Goal: Task Accomplishment & Management: Use online tool/utility

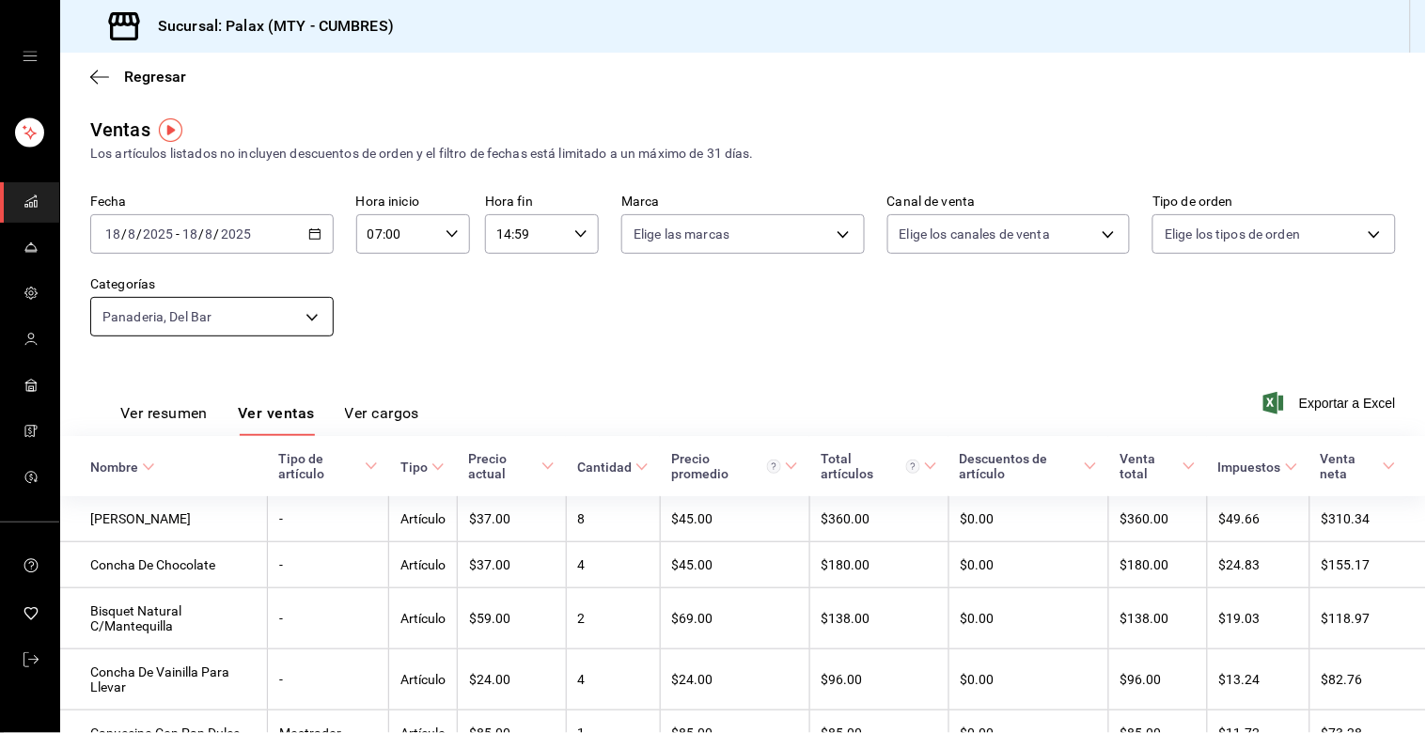
click at [306, 316] on body "Sucursal: Palax (MTY - CUMBRES) Regresar Ventas Los artículos listados no inclu…" at bounding box center [713, 366] width 1426 height 733
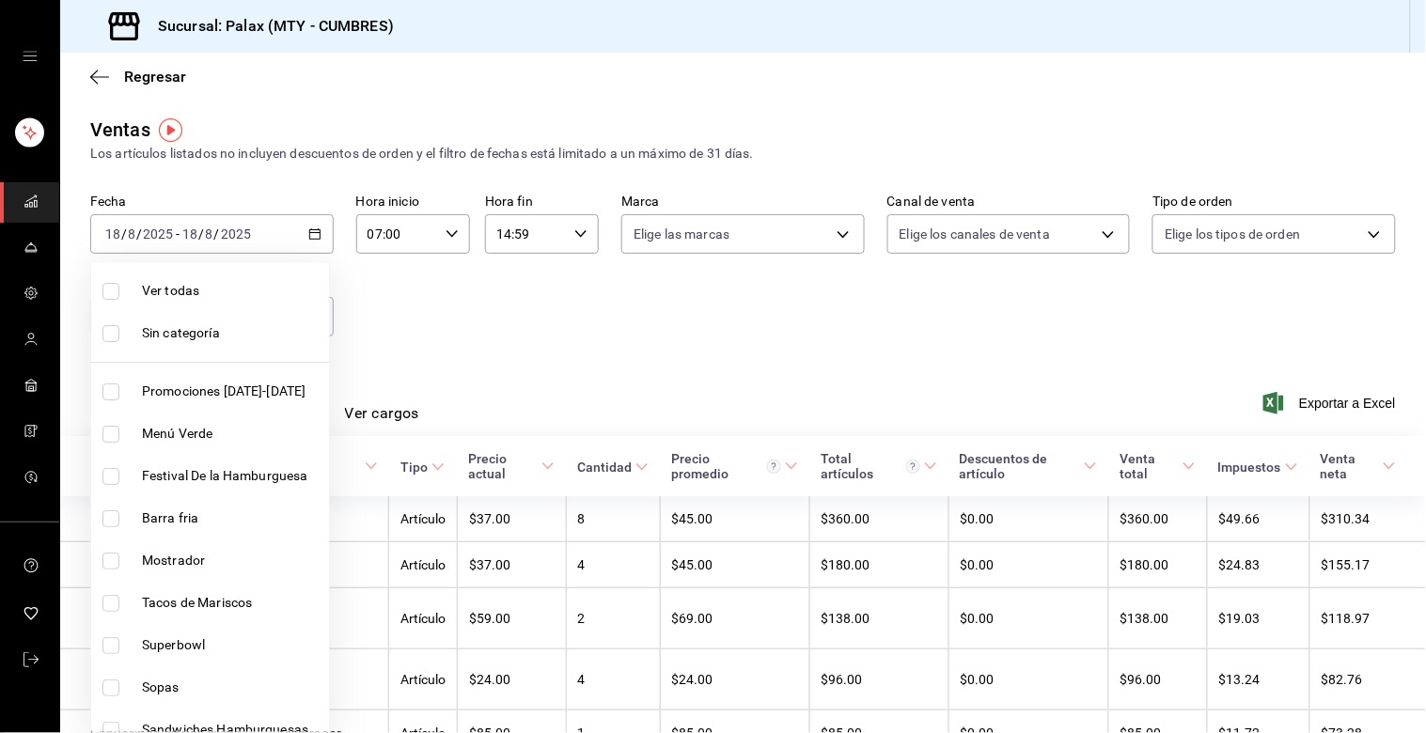
drag, startPoint x: 445, startPoint y: 235, endPoint x: 435, endPoint y: 237, distance: 10.5
click at [444, 236] on div at bounding box center [713, 366] width 1426 height 733
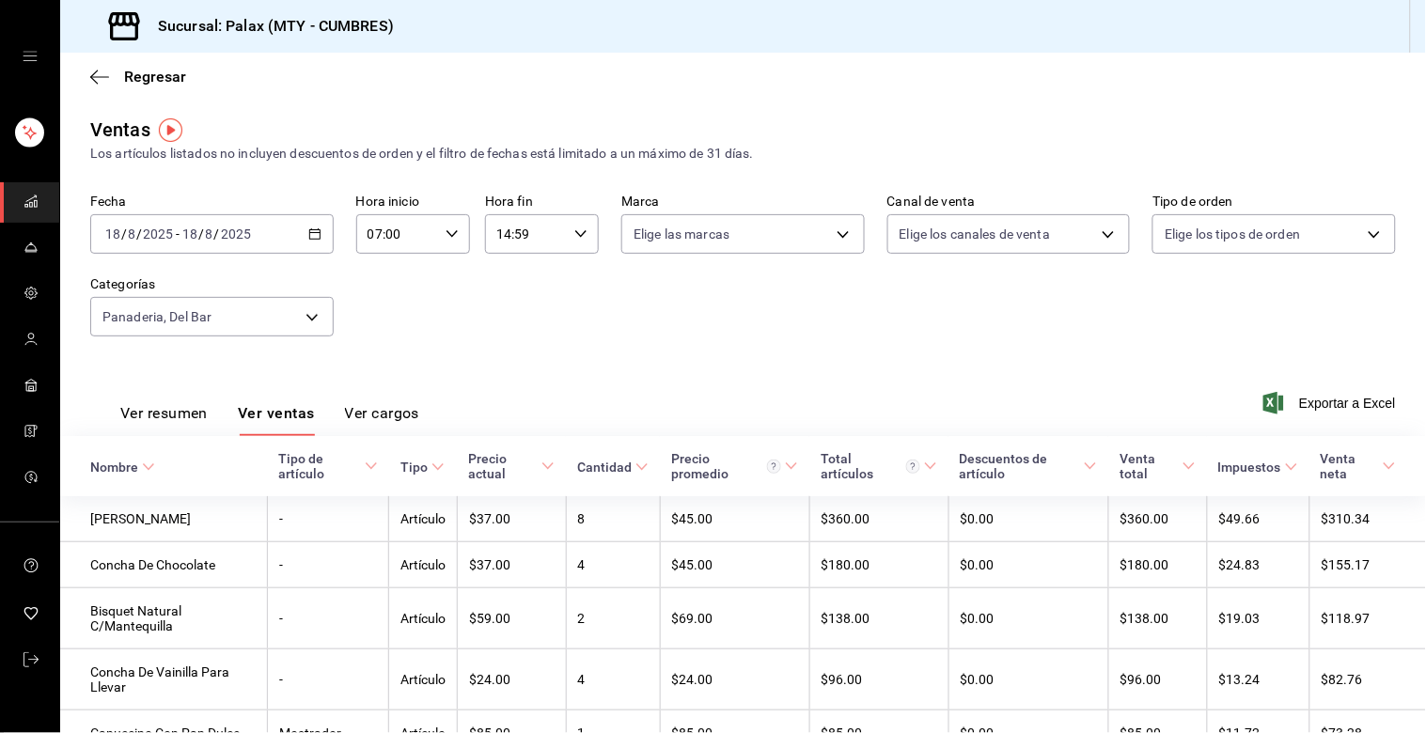
click at [436, 238] on div "07:00 Hora inicio" at bounding box center [413, 233] width 114 height 39
click at [383, 327] on span "15" at bounding box center [380, 334] width 26 height 15
type input "15:00"
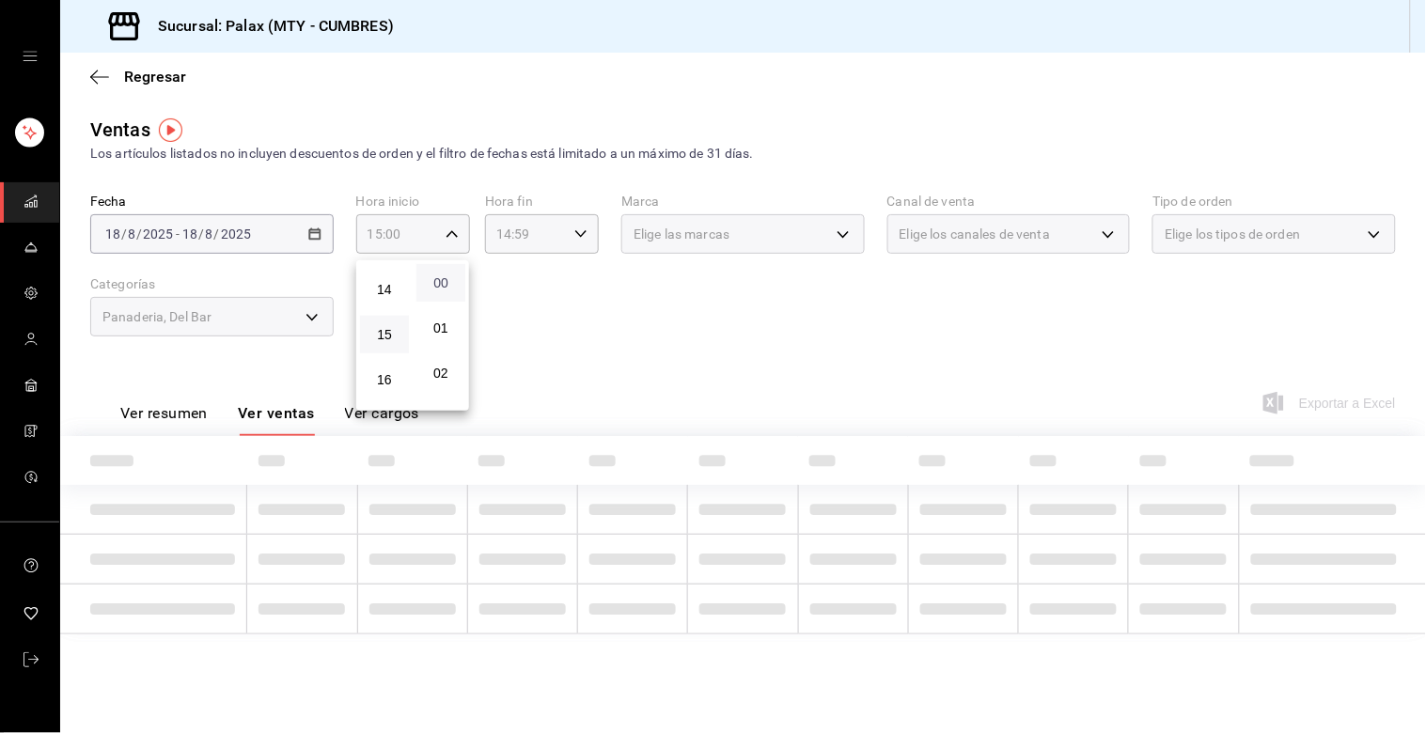
click at [439, 282] on span "00" at bounding box center [441, 282] width 26 height 15
click at [581, 235] on div at bounding box center [713, 366] width 1426 height 733
click at [580, 235] on icon "button" at bounding box center [580, 233] width 13 height 13
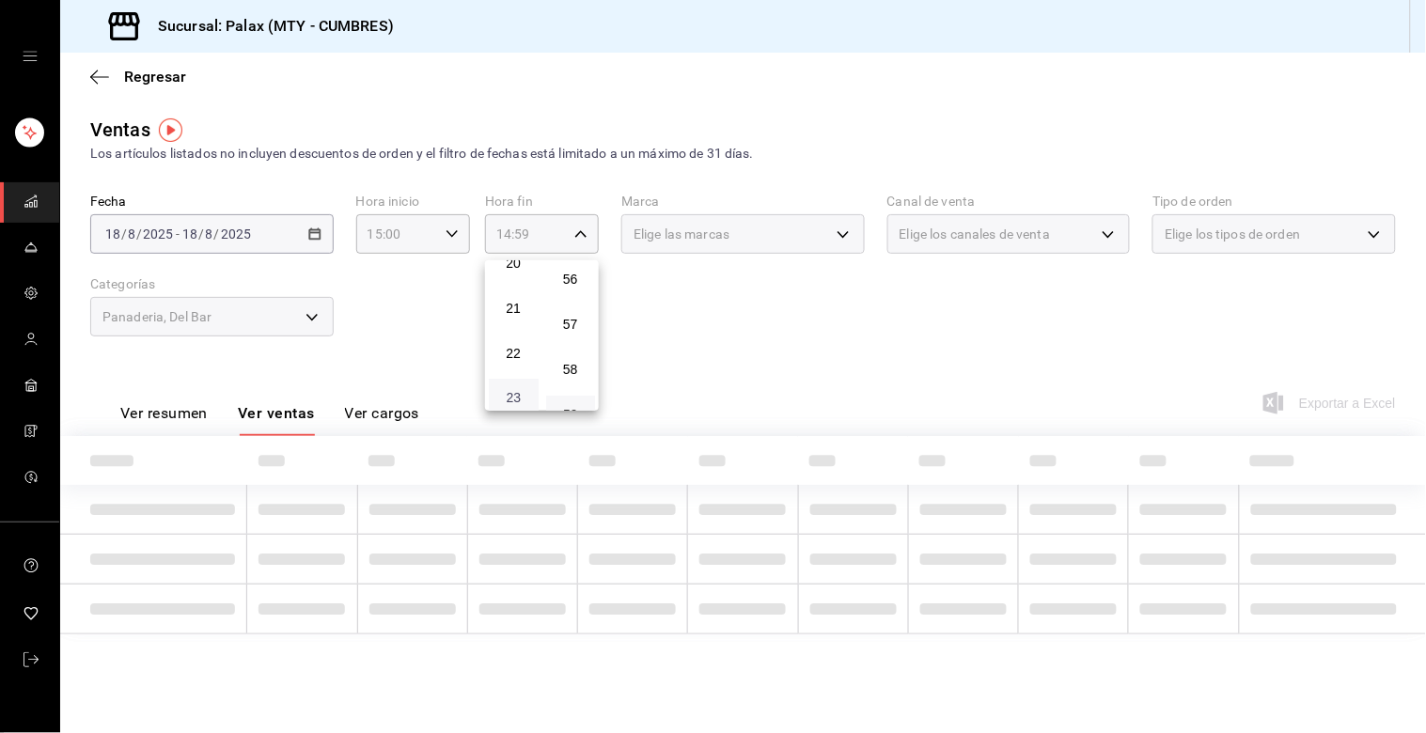
click at [518, 391] on span "23" at bounding box center [513, 398] width 27 height 15
click at [574, 283] on span "00" at bounding box center [570, 282] width 27 height 15
type input "23:00"
click at [687, 278] on div at bounding box center [713, 366] width 1426 height 733
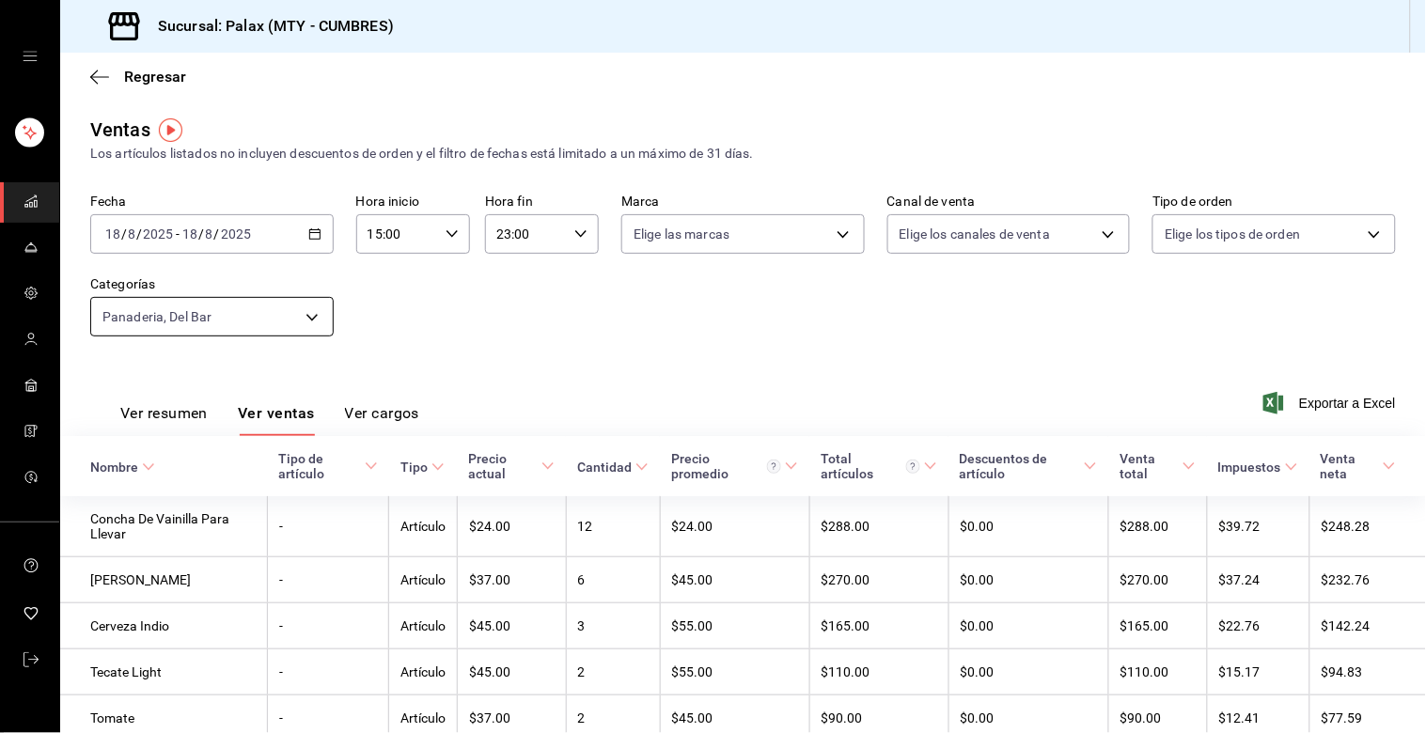
click at [312, 316] on body "Sucursal: Palax (MTY - CUMBRES) Regresar Ventas Los artículos listados no inclu…" at bounding box center [713, 366] width 1426 height 733
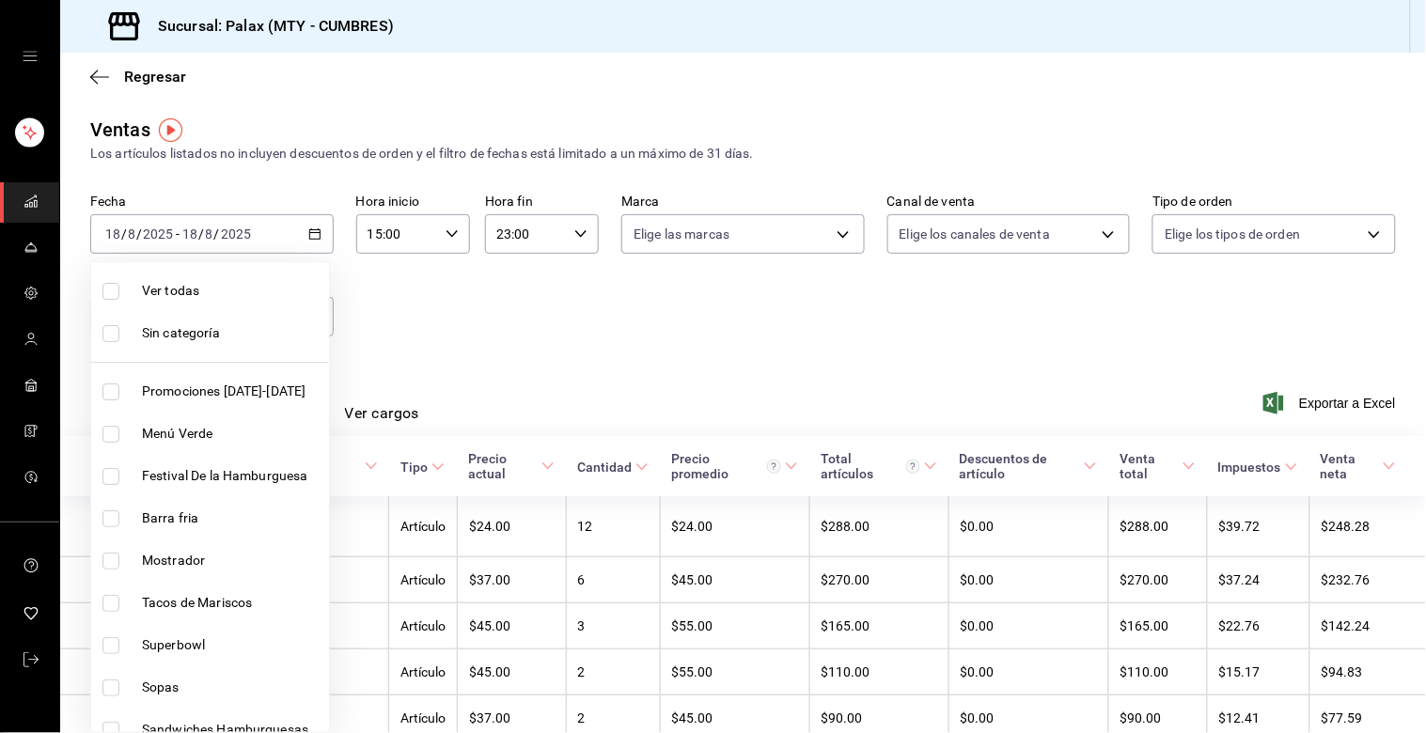
click at [114, 561] on input "checkbox" at bounding box center [110, 561] width 17 height 17
checkbox input "true"
type input "5041f980-30f3-428d-be8c-286edc227efb,c1857e69-1263-4738-8070-fa69687f0395,f2dae…"
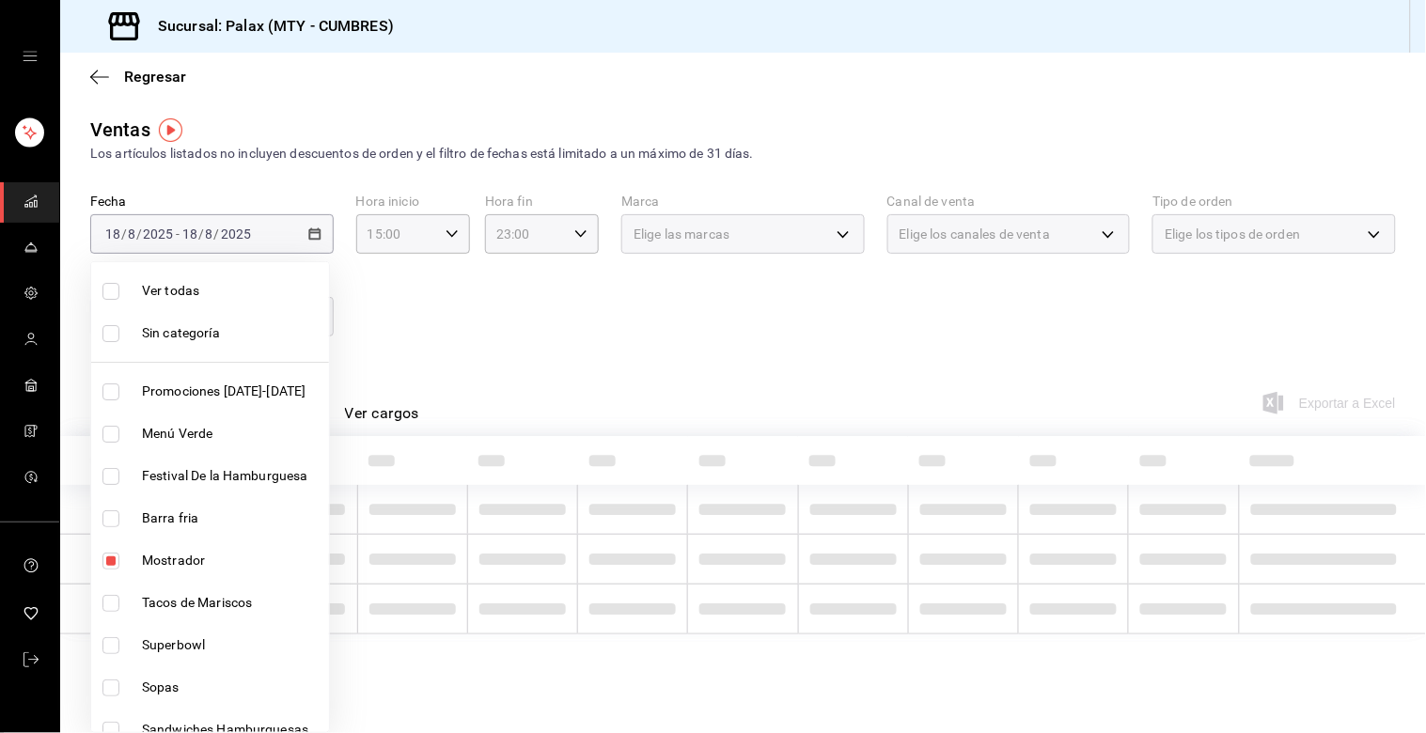
click at [445, 362] on div at bounding box center [713, 366] width 1426 height 733
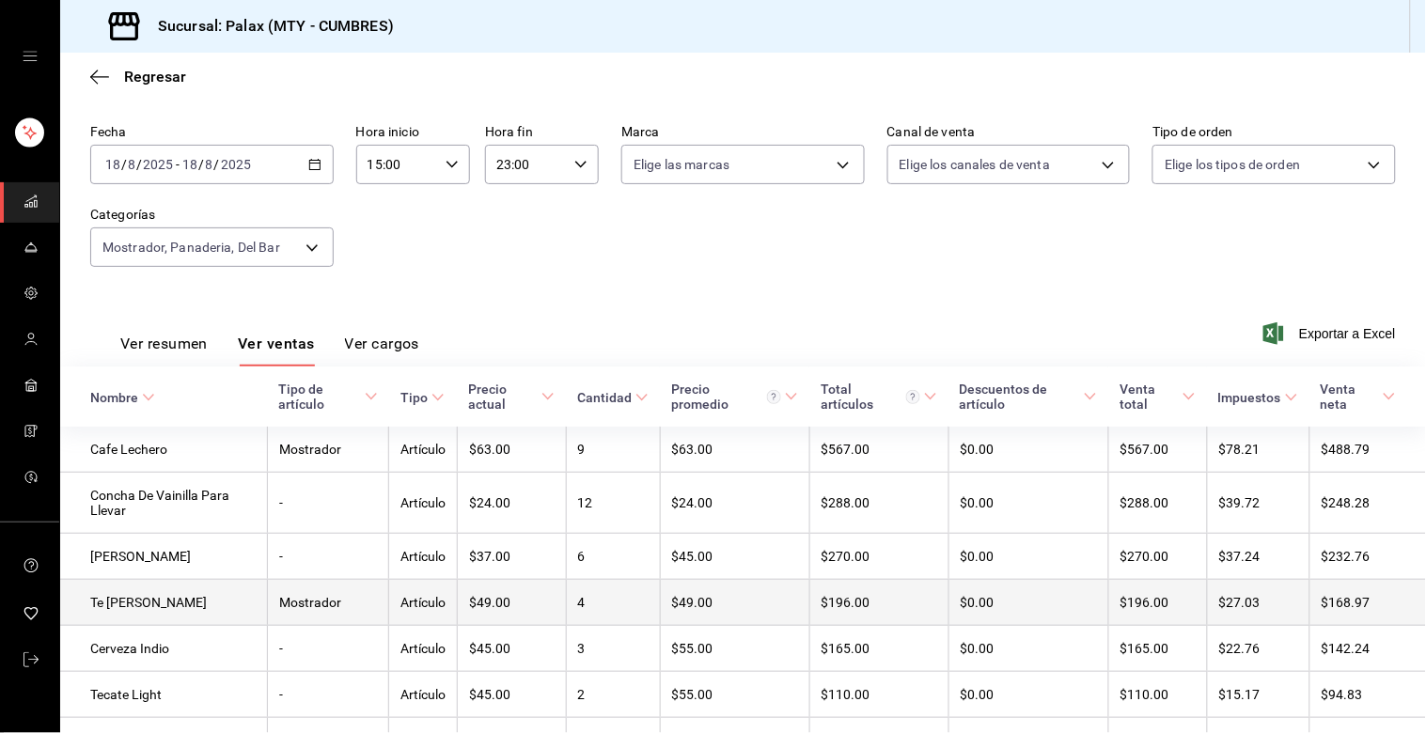
scroll to position [104, 0]
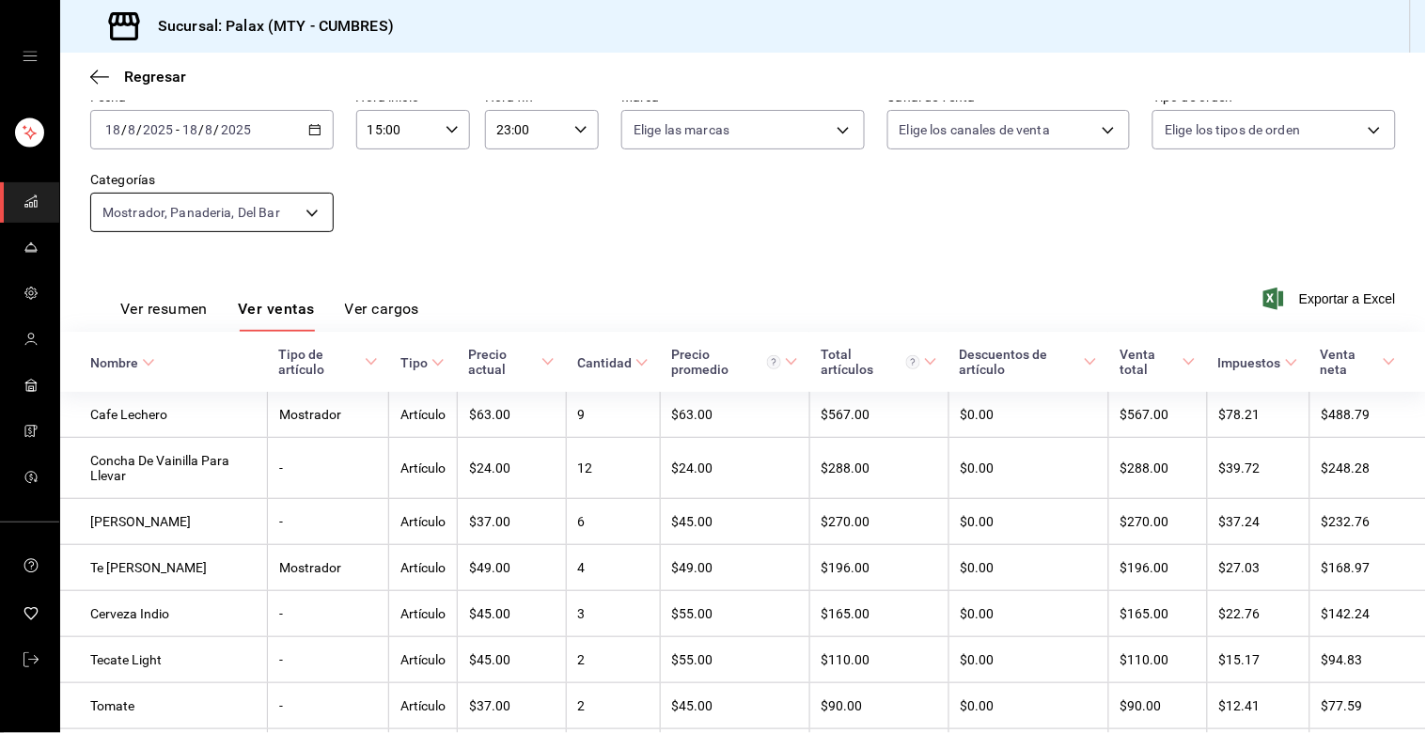
click at [305, 211] on body "Sucursal: Palax (MTY - CUMBRES) Regresar Ventas Los artículos listados no inclu…" at bounding box center [713, 366] width 1426 height 733
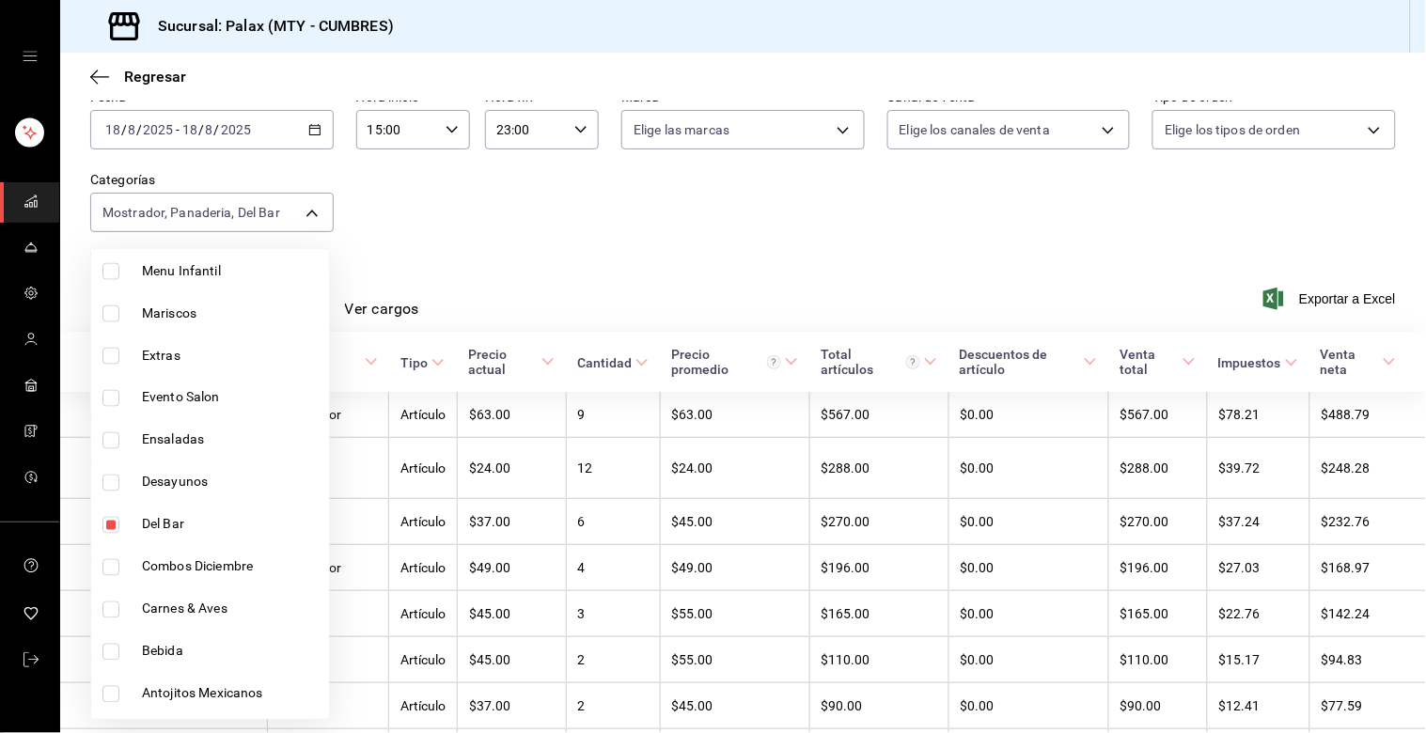
scroll to position [835, 0]
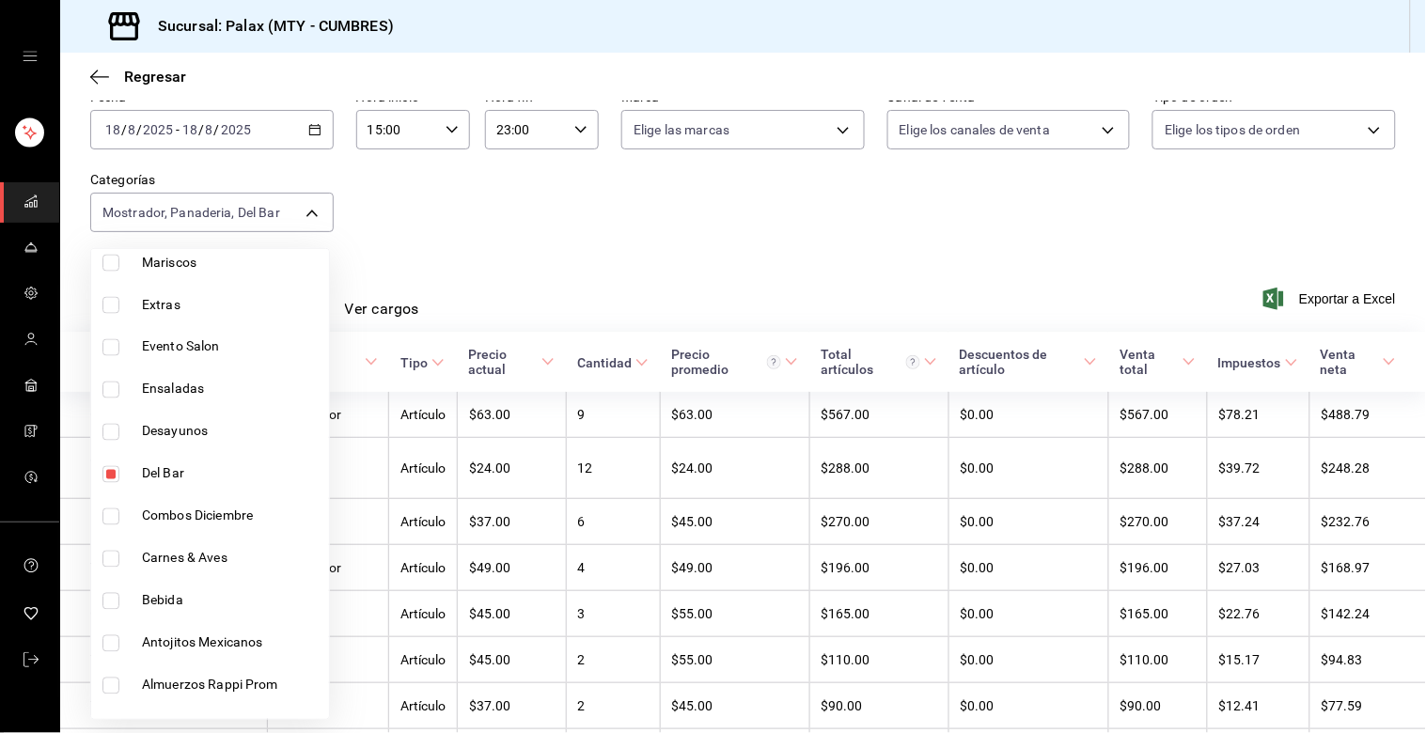
drag, startPoint x: 107, startPoint y: 595, endPoint x: 153, endPoint y: 593, distance: 46.1
click at [107, 596] on input "checkbox" at bounding box center [110, 601] width 17 height 17
checkbox input "true"
type input "5041f980-30f3-428d-be8c-286edc227efb,c1857e69-1263-4738-8070-fa69687f0395,f2dae…"
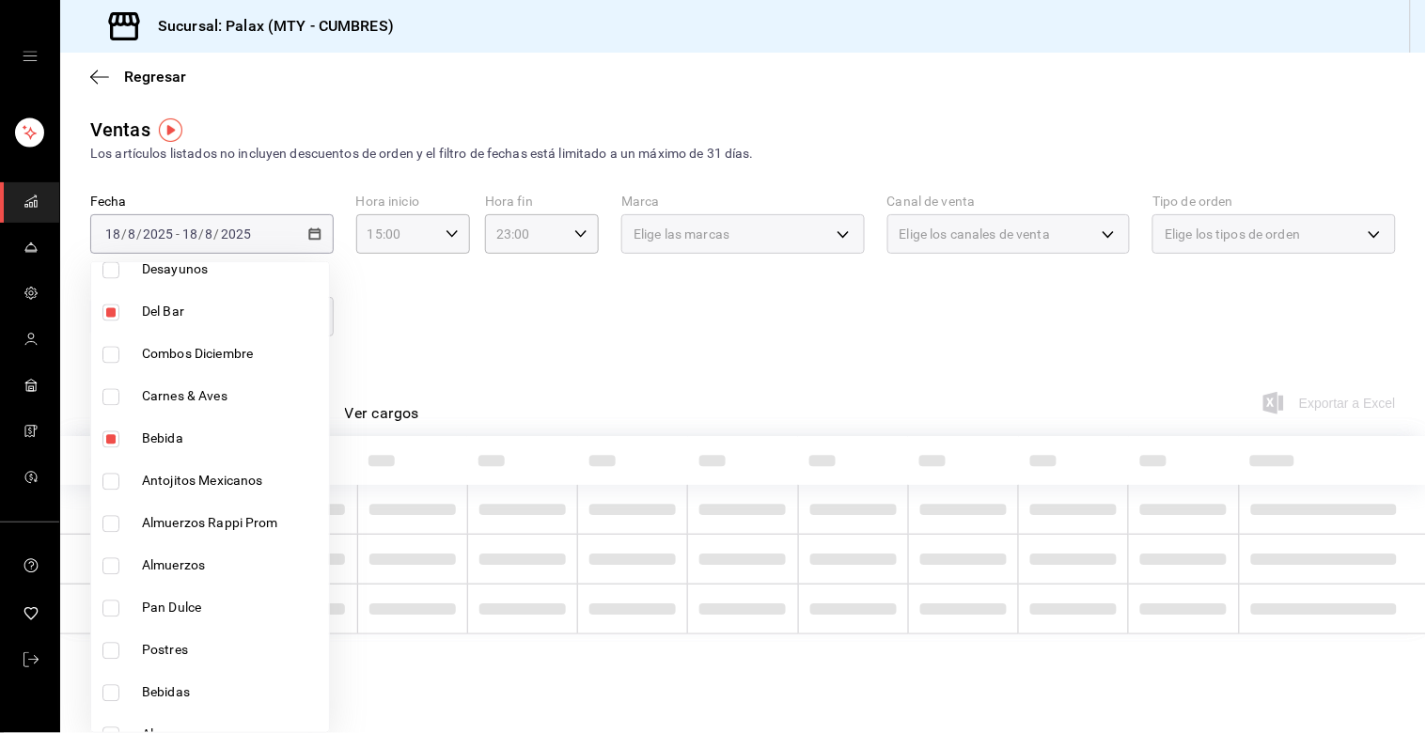
scroll to position [1148, 0]
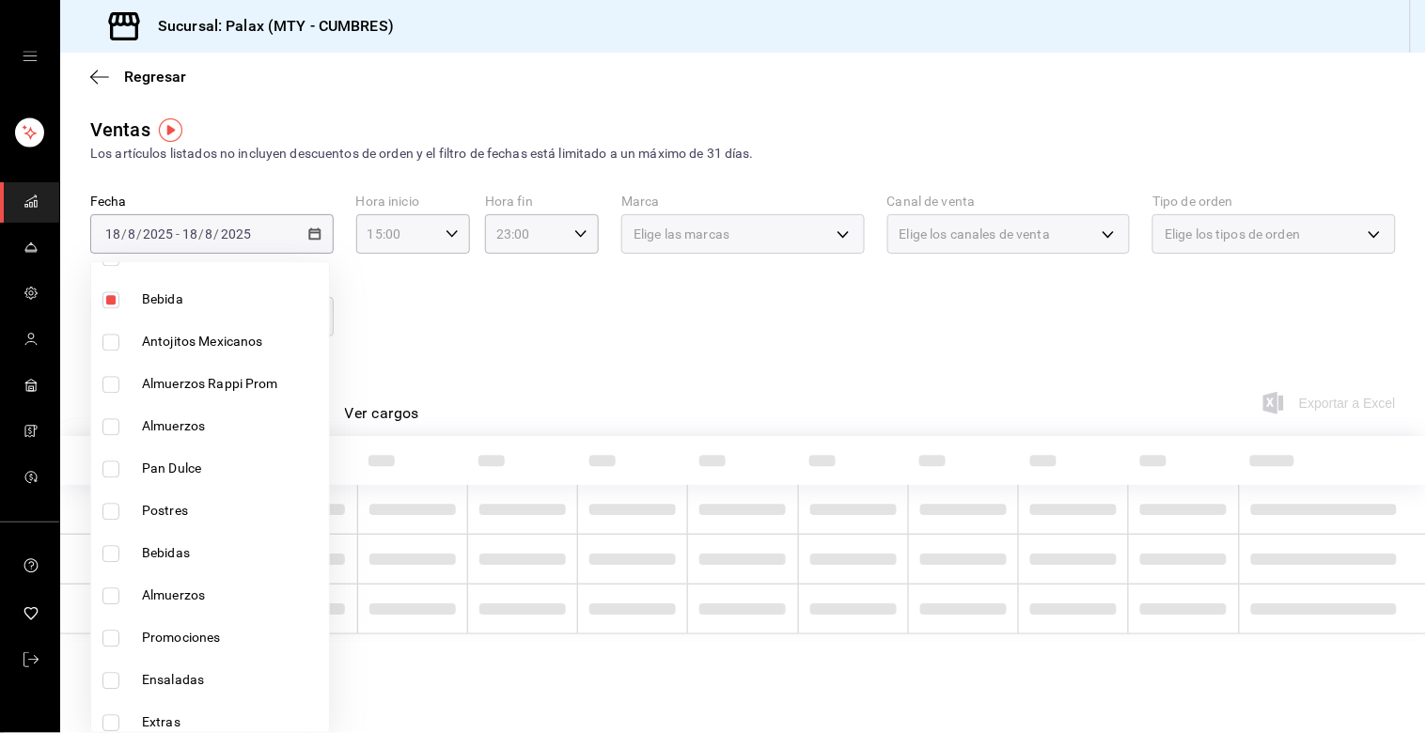
click at [110, 555] on input "checkbox" at bounding box center [110, 554] width 17 height 17
checkbox input "true"
type input "5041f980-30f3-428d-be8c-286edc227efb,c1857e69-1263-4738-8070-fa69687f0395,f2dae…"
click at [109, 464] on input "checkbox" at bounding box center [110, 469] width 17 height 17
checkbox input "true"
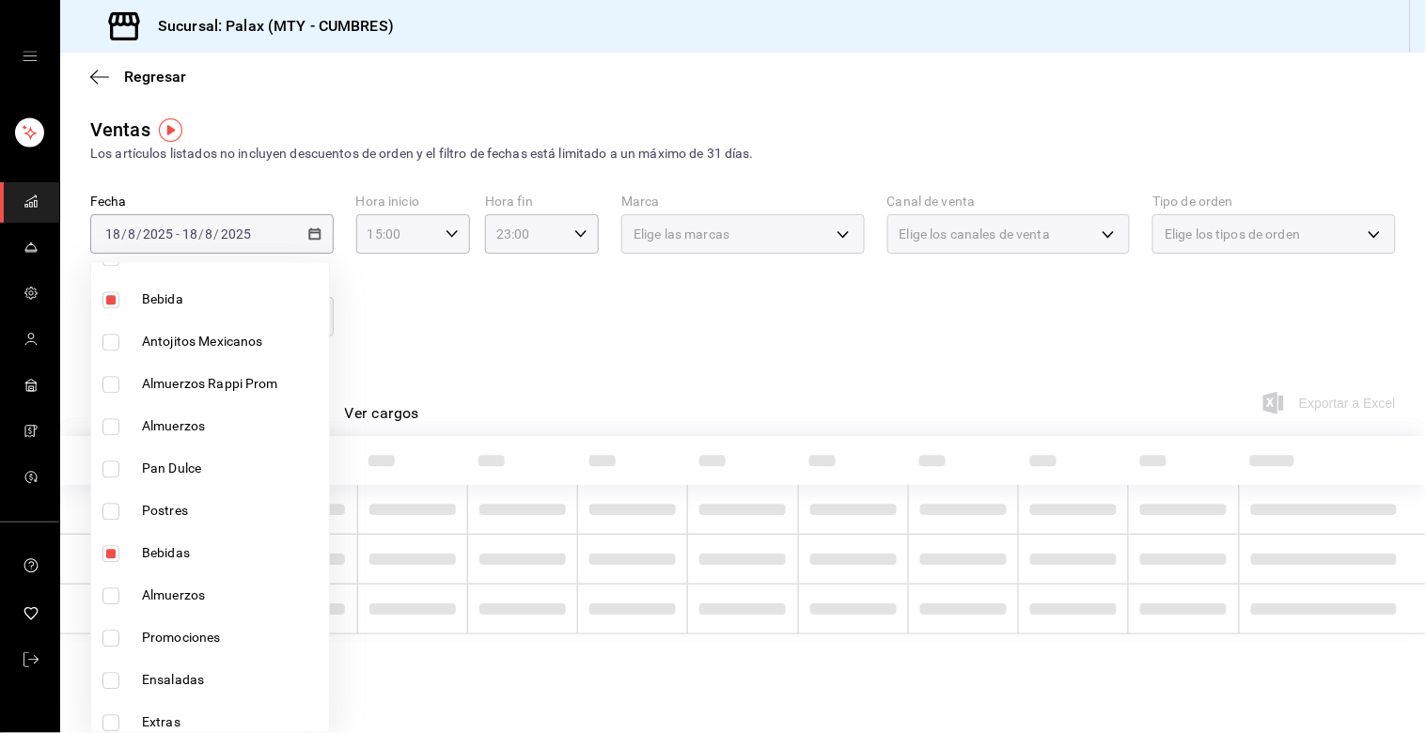
type input "5041f980-30f3-428d-be8c-286edc227efb,c1857e69-1263-4738-8070-fa69687f0395,f2dae…"
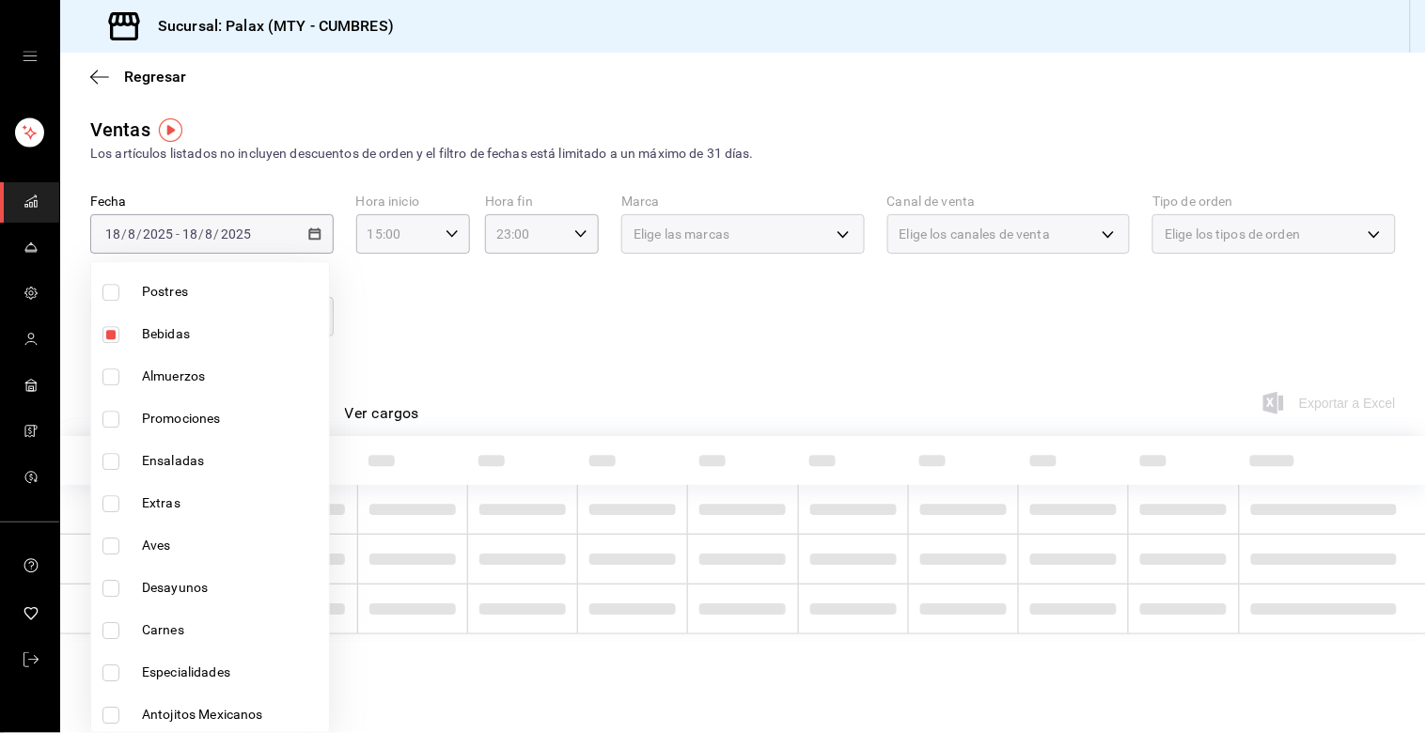
scroll to position [1369, 0]
click at [447, 380] on div at bounding box center [713, 366] width 1426 height 733
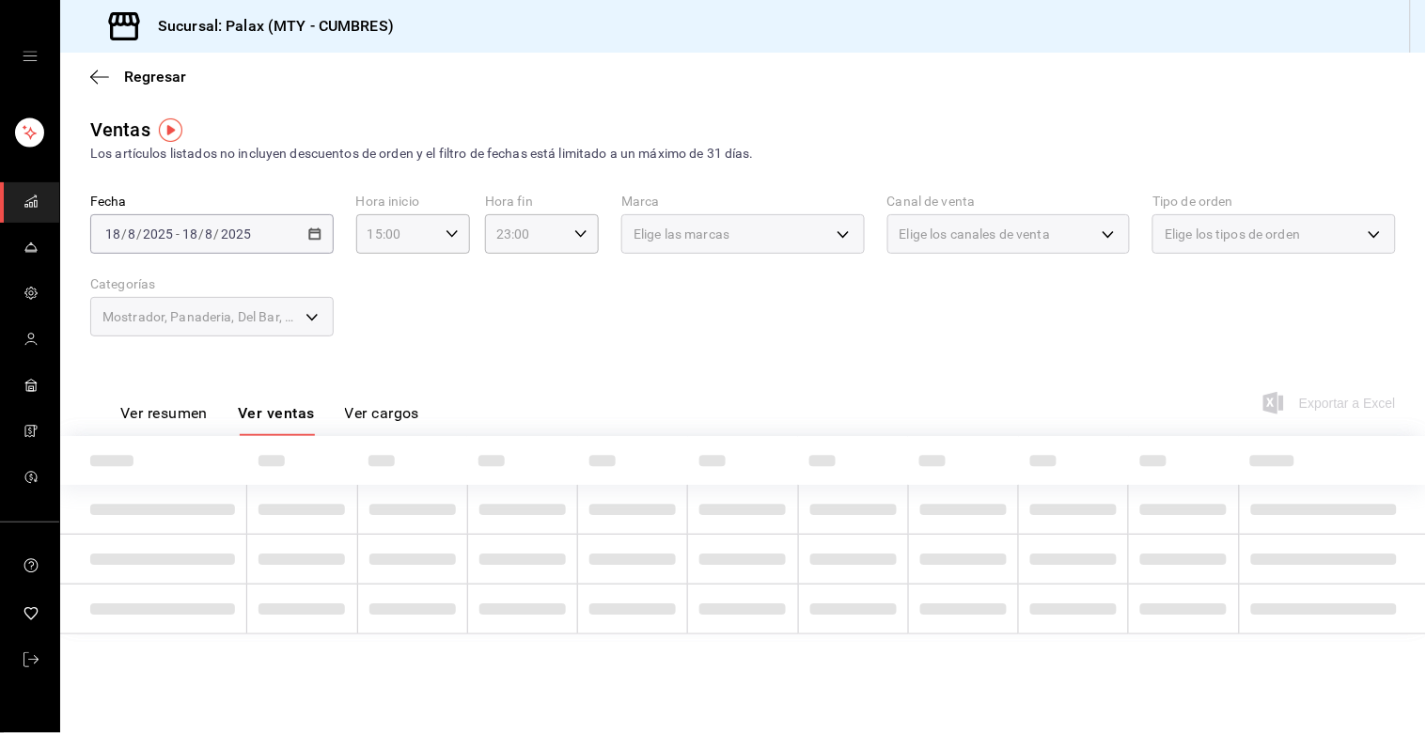
click at [148, 405] on button "Ver resumen" at bounding box center [163, 420] width 87 height 32
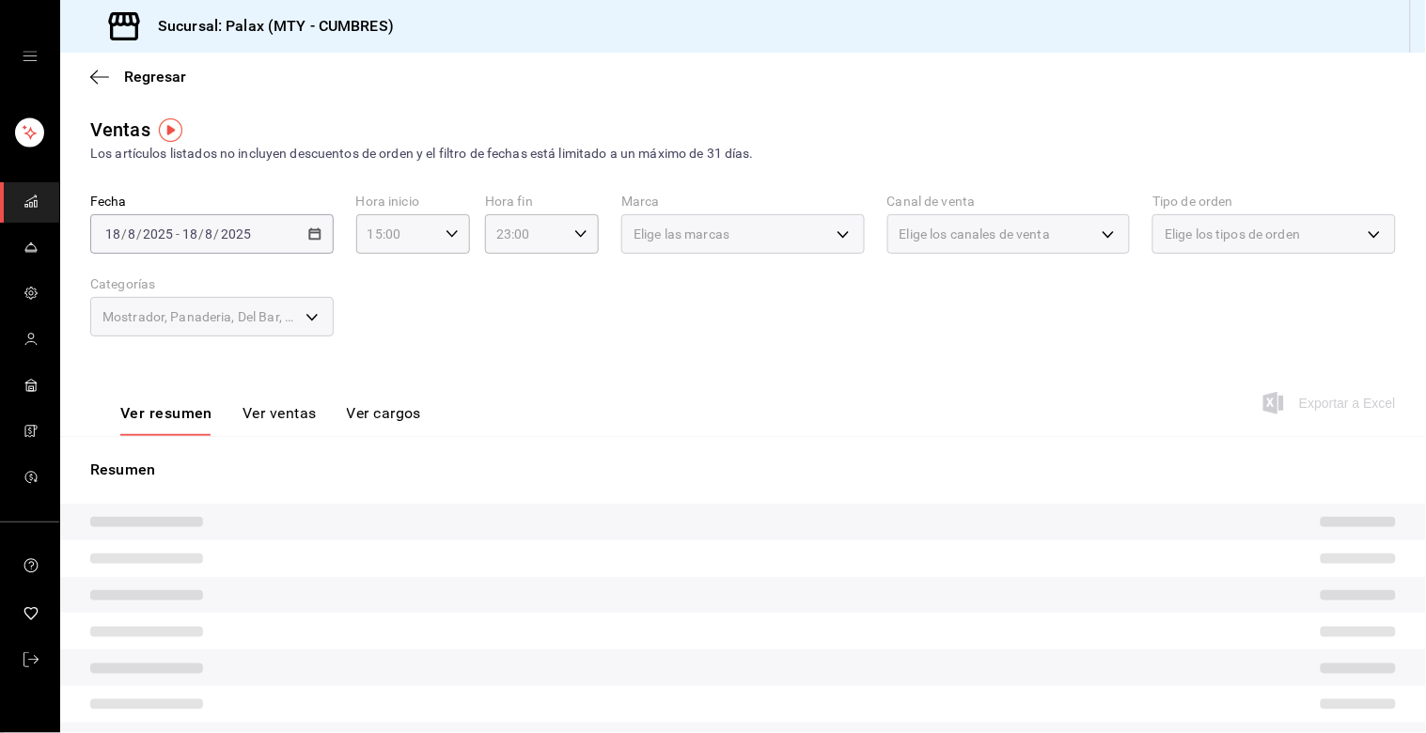
click at [267, 411] on button "Ver ventas" at bounding box center [279, 420] width 74 height 32
